Goal: Communication & Community: Answer question/provide support

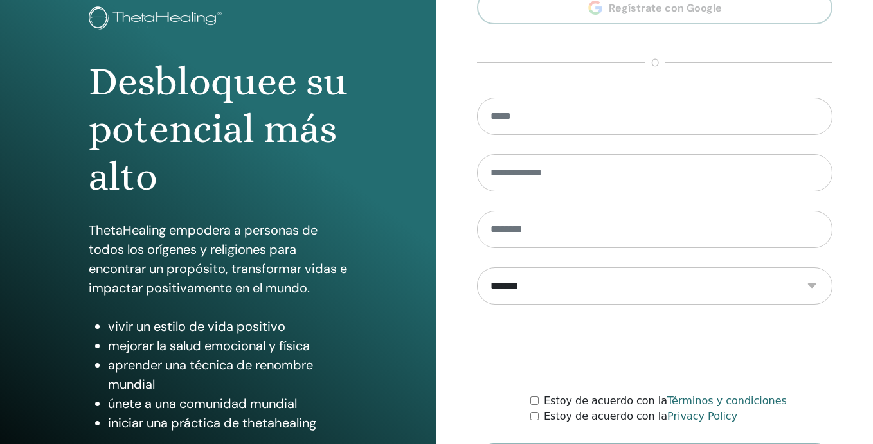
scroll to position [173, 0]
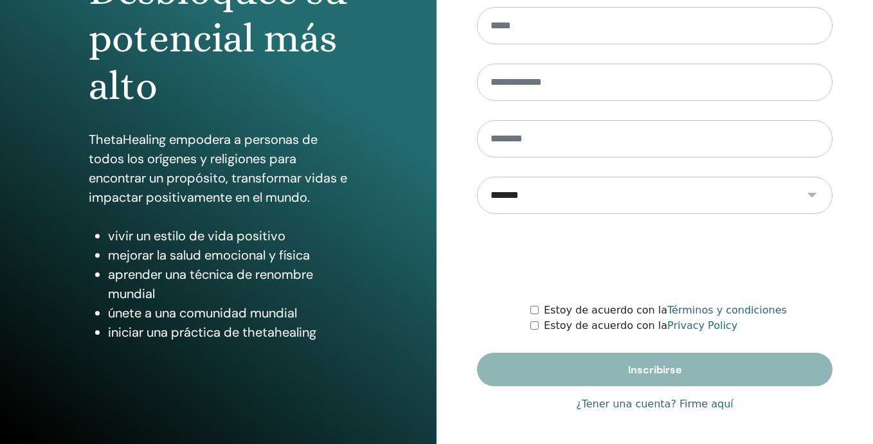
click at [657, 406] on link "¿Tener una cuenta? Firme aquí" at bounding box center [654, 404] width 157 height 15
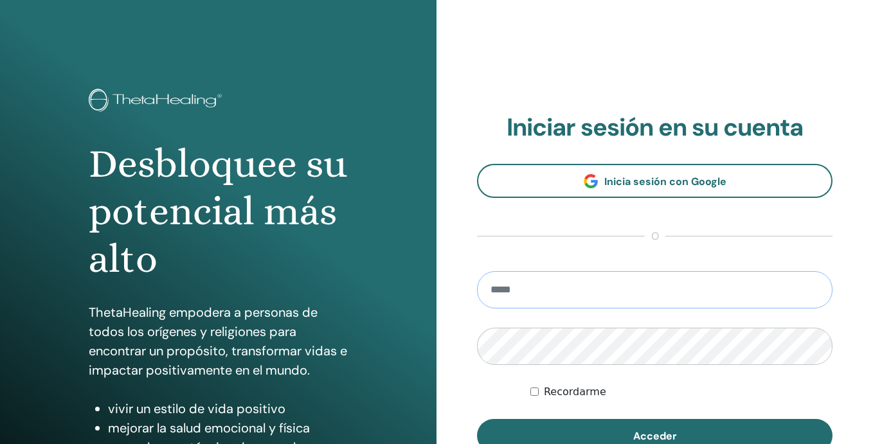
click at [549, 300] on input "email" at bounding box center [654, 289] width 355 height 37
type input "**********"
click at [477, 419] on button "Acceder" at bounding box center [654, 435] width 355 height 33
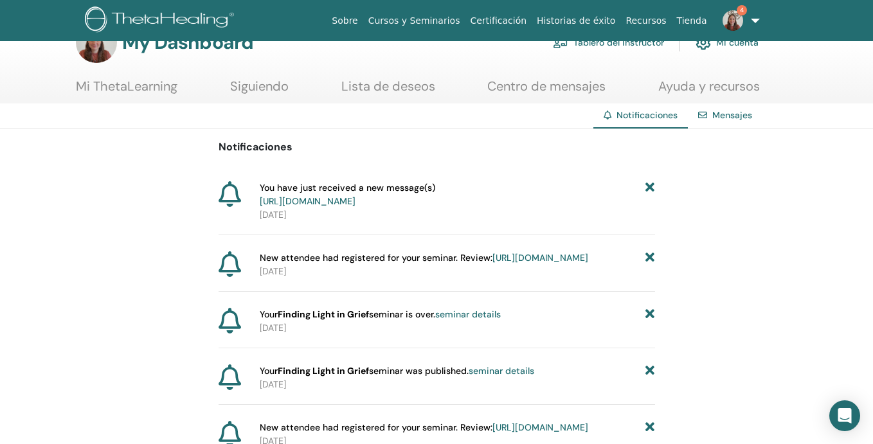
scroll to position [87, 0]
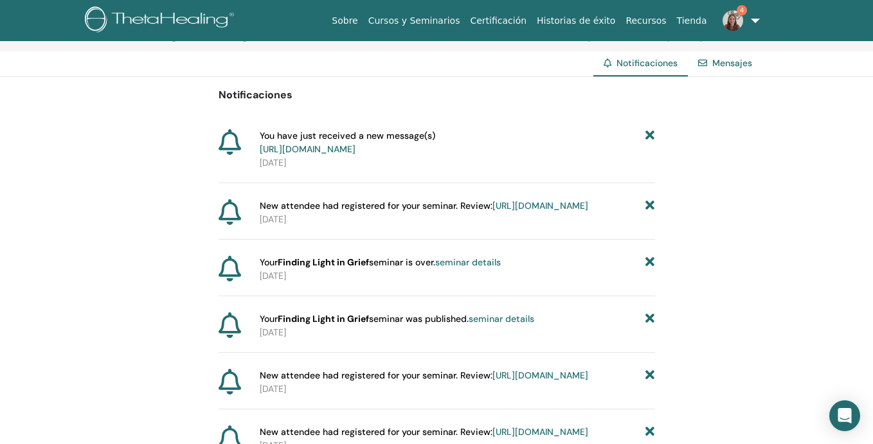
click at [514, 211] on link "https://member.thetahealing.com/instructor/seminar/377376/attendees" at bounding box center [540, 206] width 96 height 12
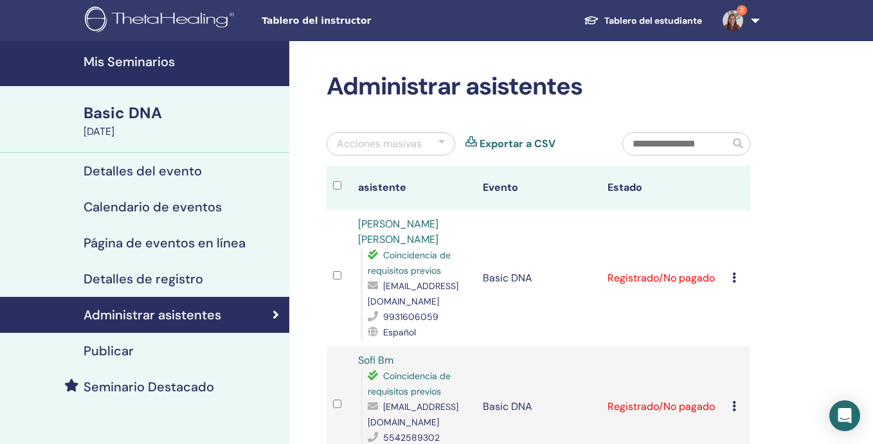
click at [737, 21] on img at bounding box center [733, 20] width 21 height 21
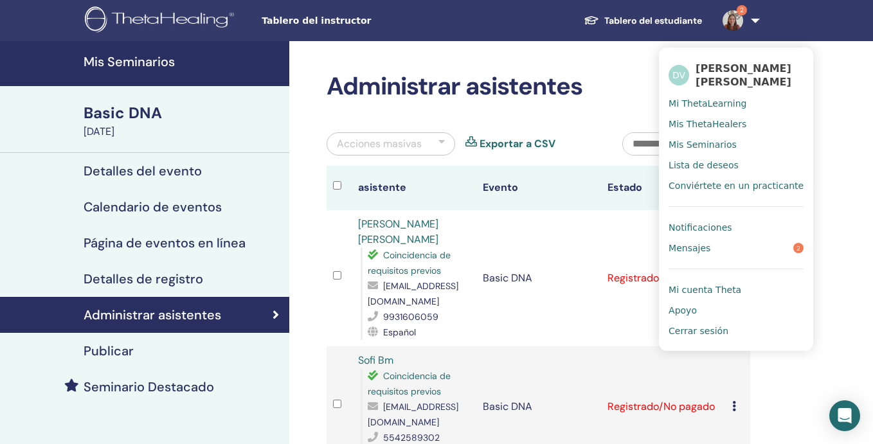
click at [717, 228] on span "Notificaciones" at bounding box center [700, 228] width 63 height 12
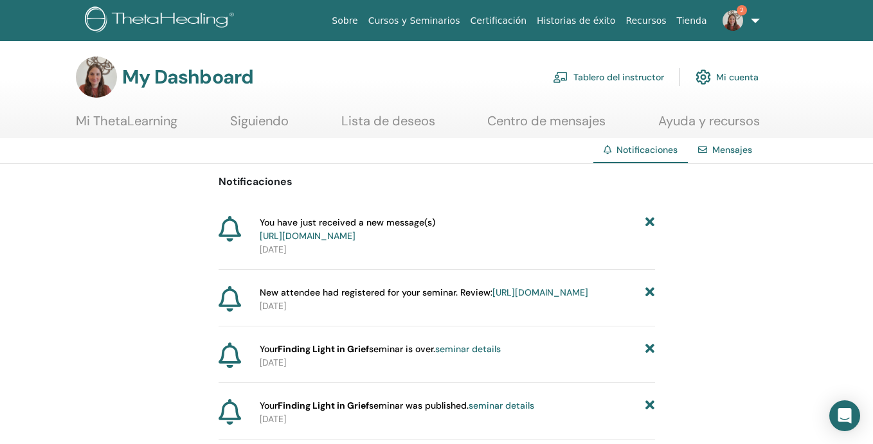
click at [355, 238] on link "https://member.thetahealing.com/message-center/messages/9e9ca4bf-cf05-49cd-ac27…" at bounding box center [308, 236] width 96 height 12
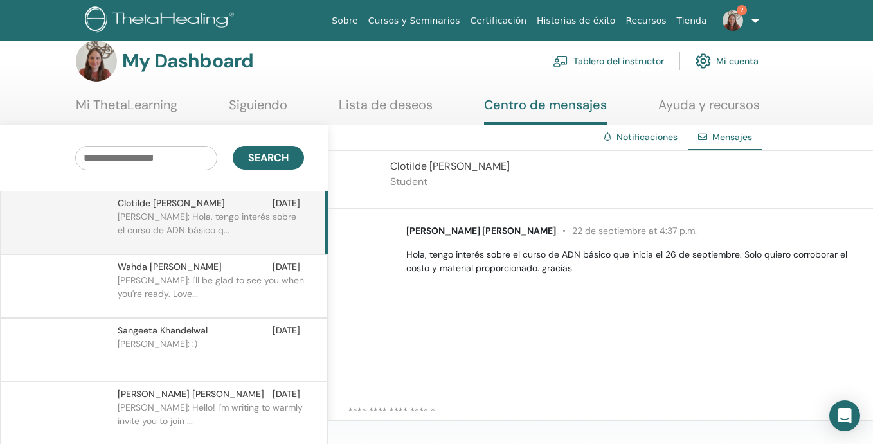
scroll to position [17, 0]
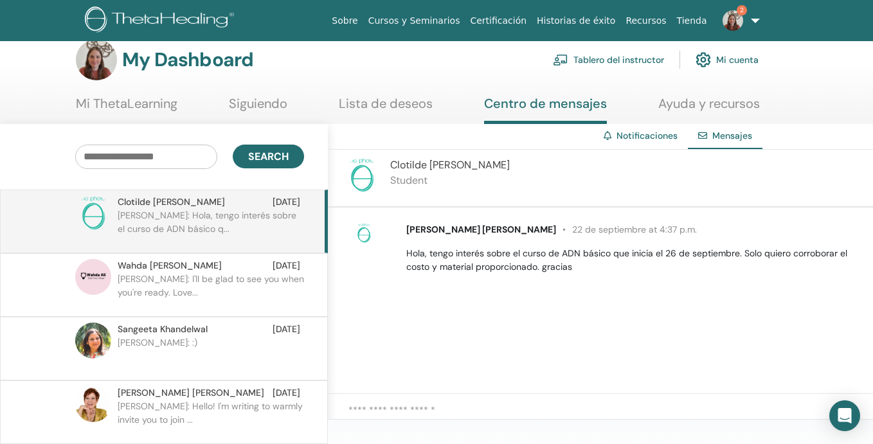
click at [547, 404] on textarea at bounding box center [610, 416] width 525 height 26
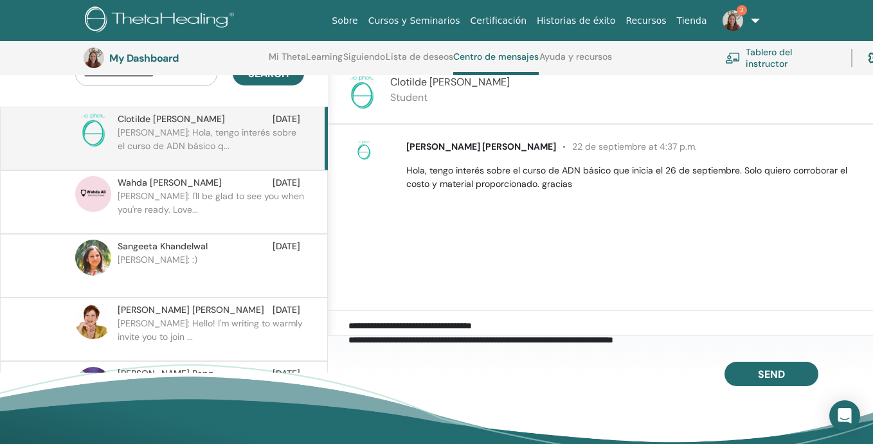
scroll to position [30, 0]
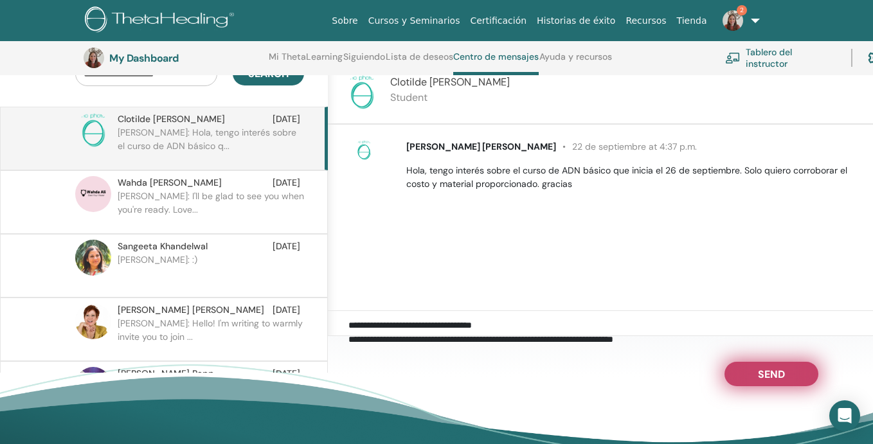
type textarea "**********"
click at [752, 368] on button "Send" at bounding box center [771, 374] width 94 height 24
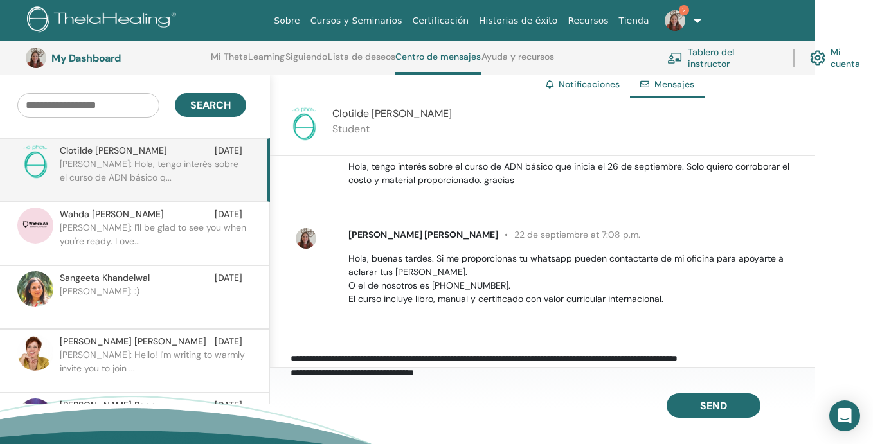
scroll to position [0, 0]
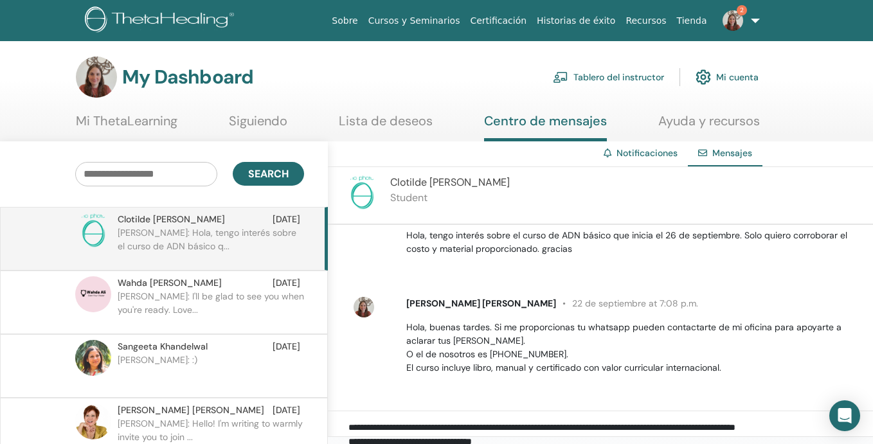
click at [735, 21] on img at bounding box center [733, 20] width 21 height 21
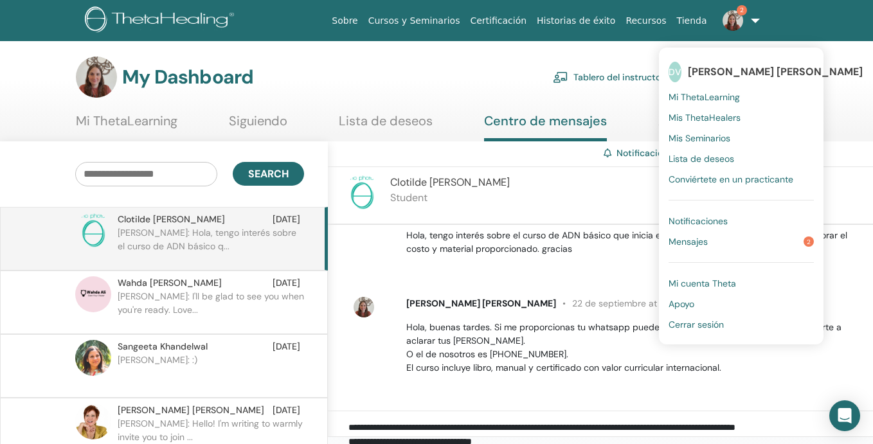
click at [712, 220] on span "Notificaciones" at bounding box center [698, 221] width 59 height 12
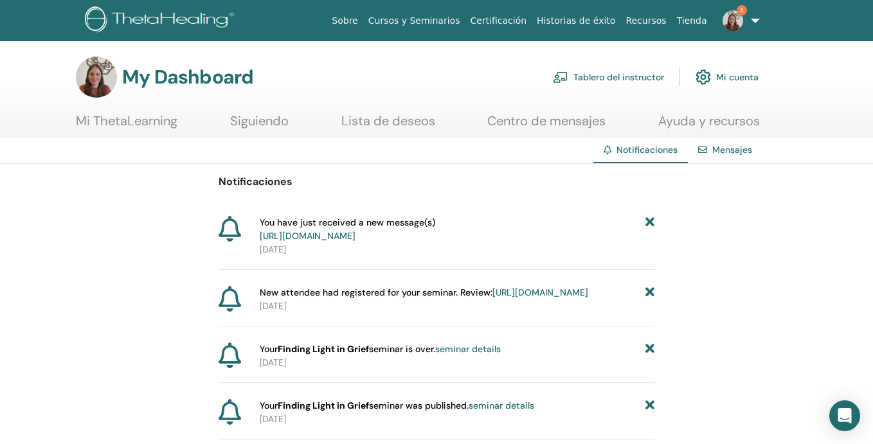
click at [530, 298] on link "https://member.thetahealing.com/instructor/seminar/377376/attendees" at bounding box center [540, 293] width 96 height 12
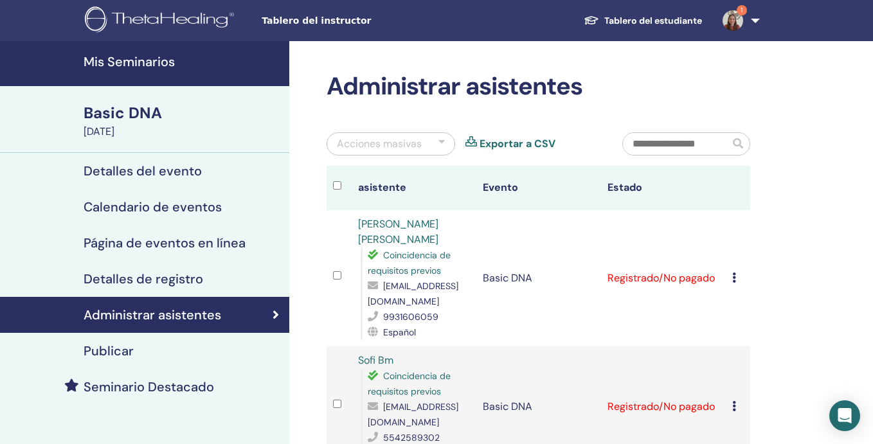
click at [192, 62] on h4 "Mis Seminarios" at bounding box center [183, 61] width 198 height 15
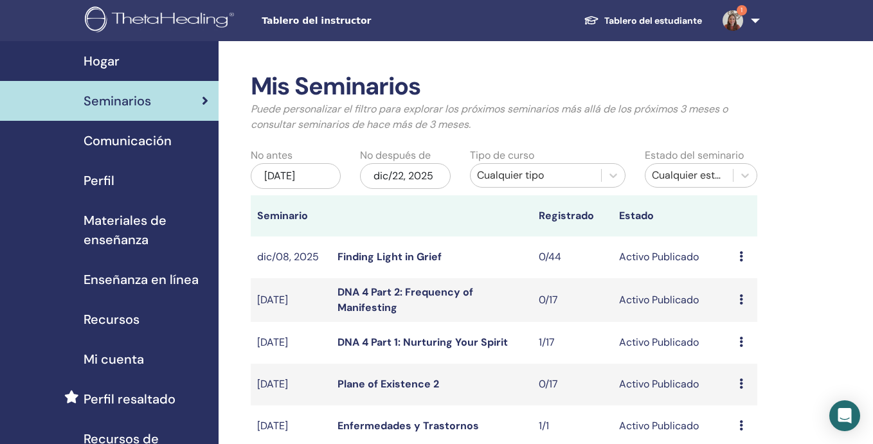
click at [522, 172] on div "Cualquier tipo" at bounding box center [536, 175] width 118 height 15
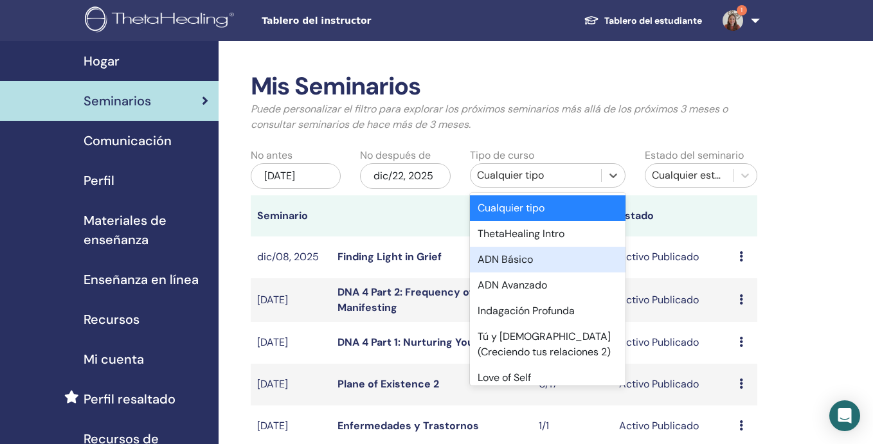
scroll to position [764, 0]
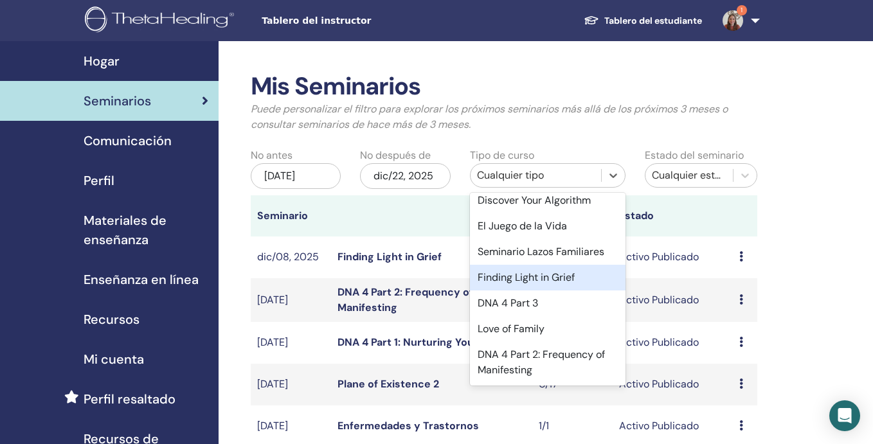
click at [531, 278] on div "Finding Light in Grief" at bounding box center [548, 278] width 156 height 26
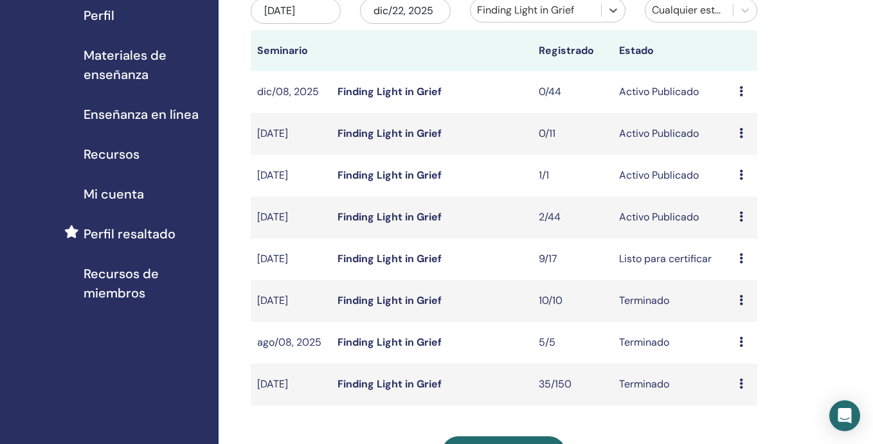
scroll to position [166, 0]
click at [741, 260] on icon at bounding box center [741, 258] width 4 height 10
click at [744, 310] on link "asistentes" at bounding box center [741, 308] width 49 height 13
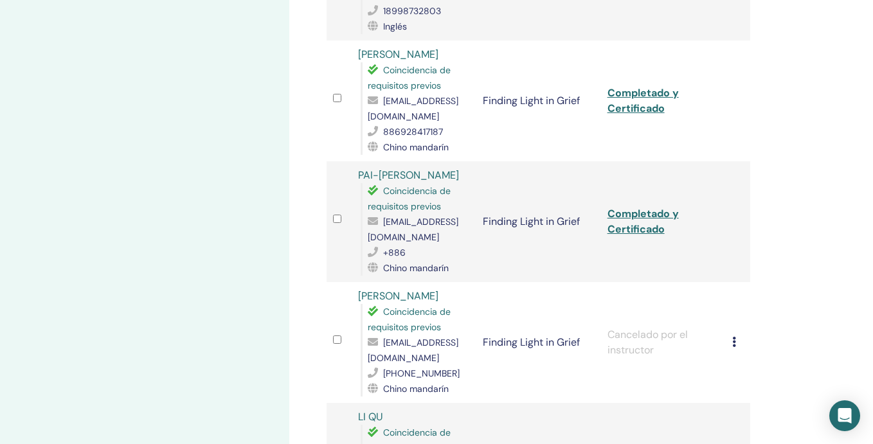
scroll to position [418, 0]
